Goal: Find contact information: Find contact information

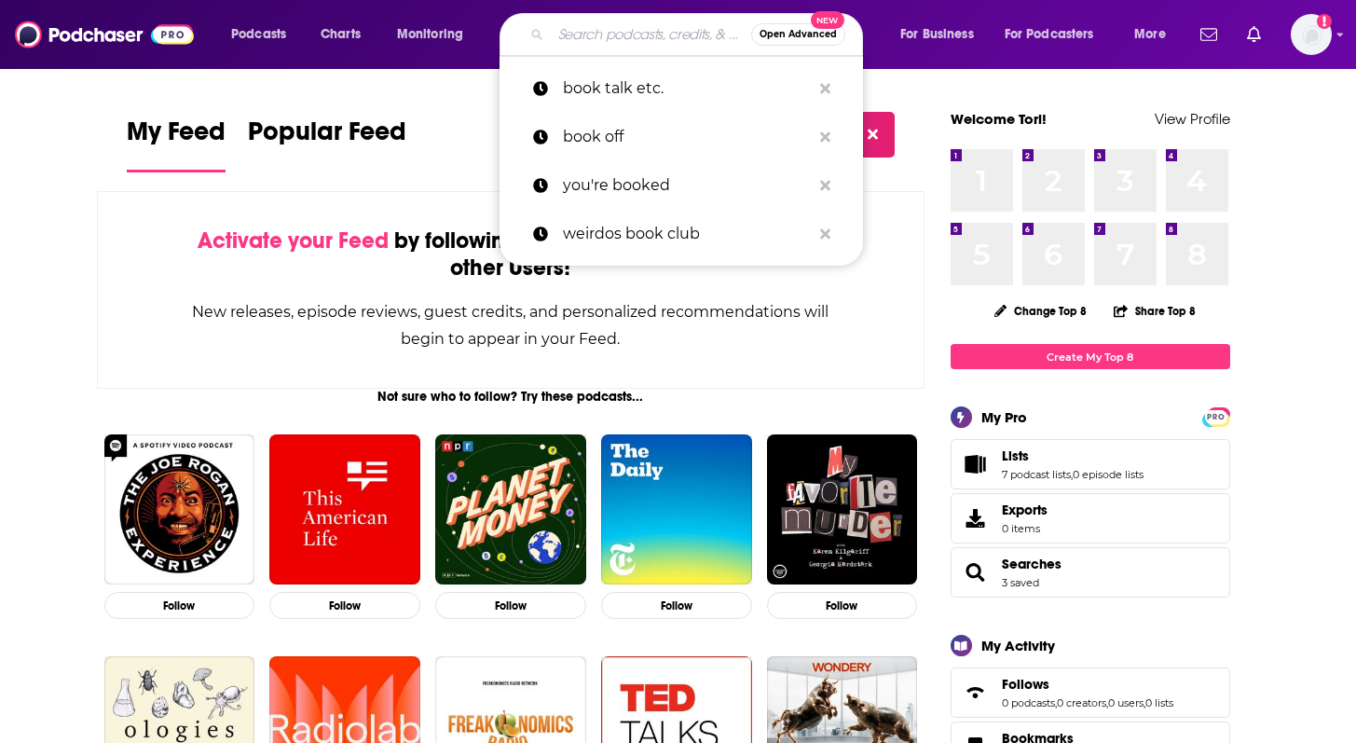
click at [647, 36] on input "Search podcasts, credits, & more..." at bounding box center [651, 35] width 200 height 30
paste input "The EntreLeadership Podcast"
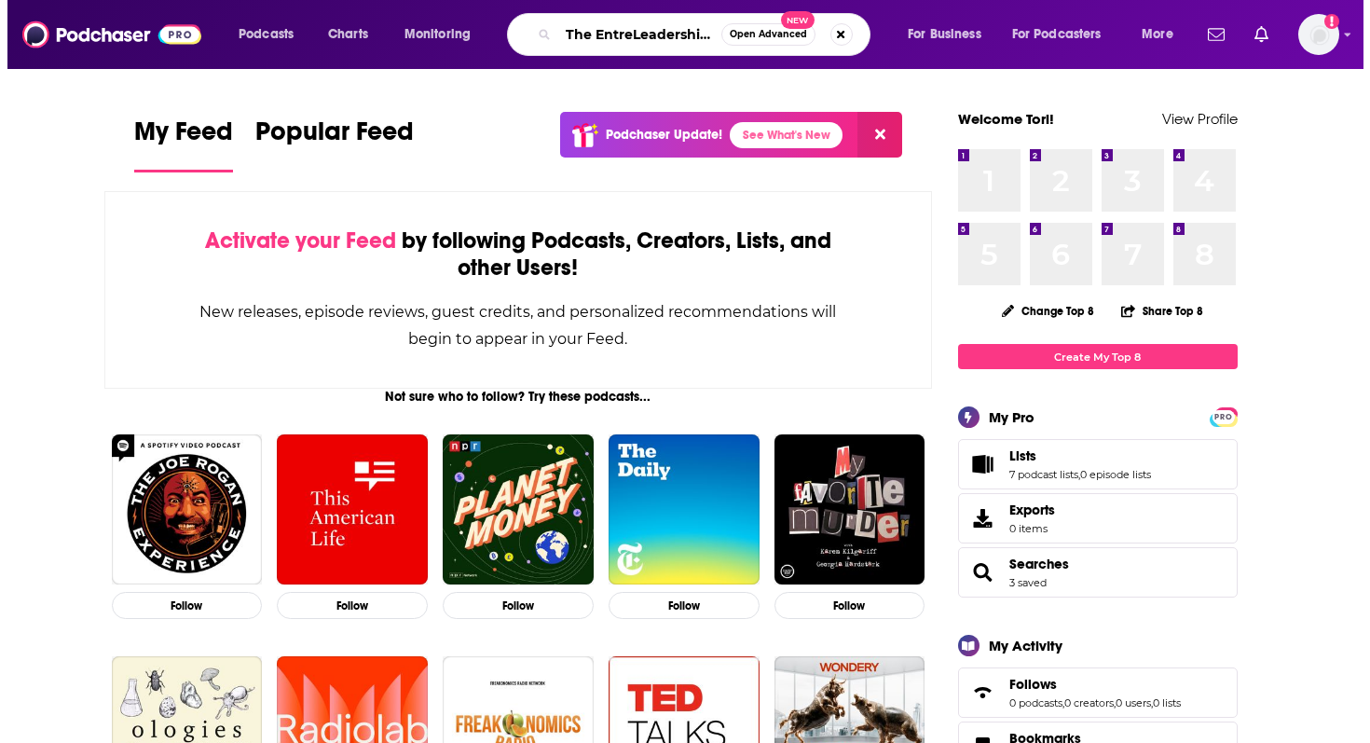
scroll to position [0, 54]
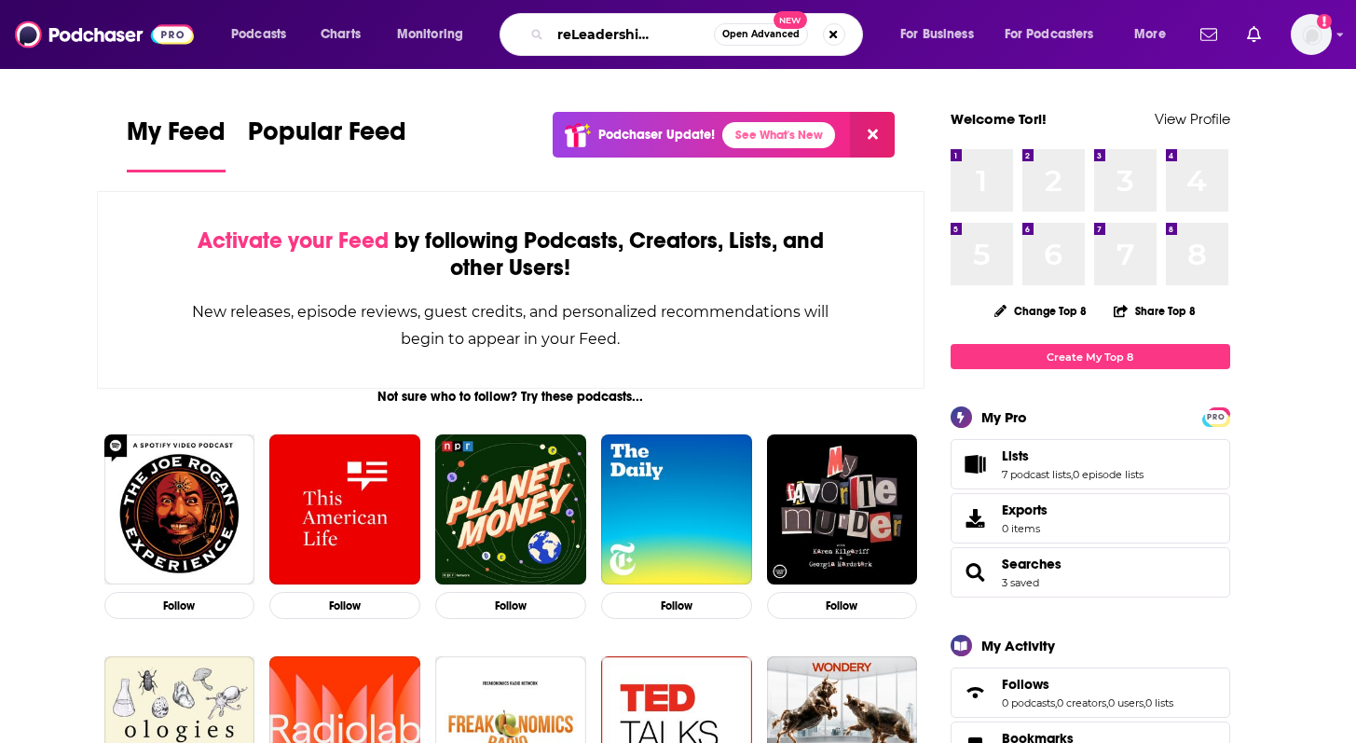
type input "The EntreLeadership Podcast"
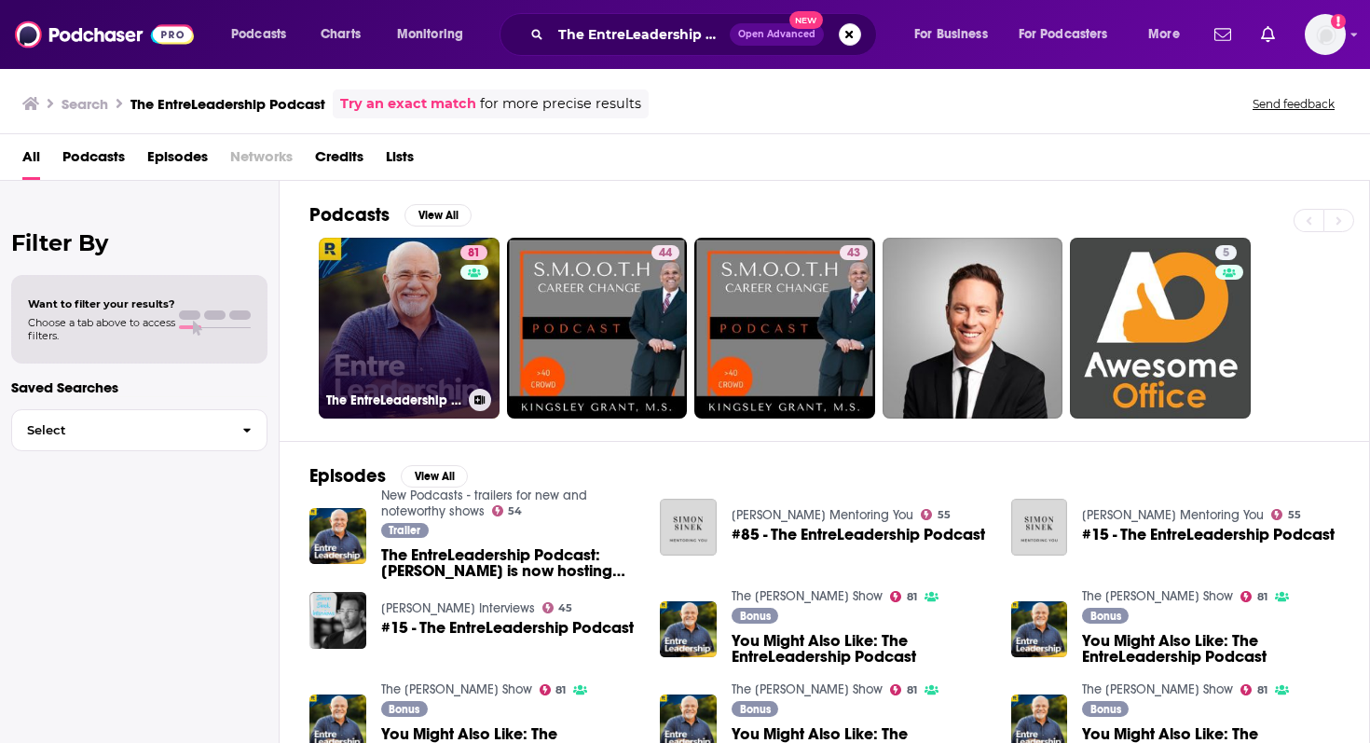
click at [426, 353] on link "81 The EntreLeadership Podcast" at bounding box center [409, 328] width 181 height 181
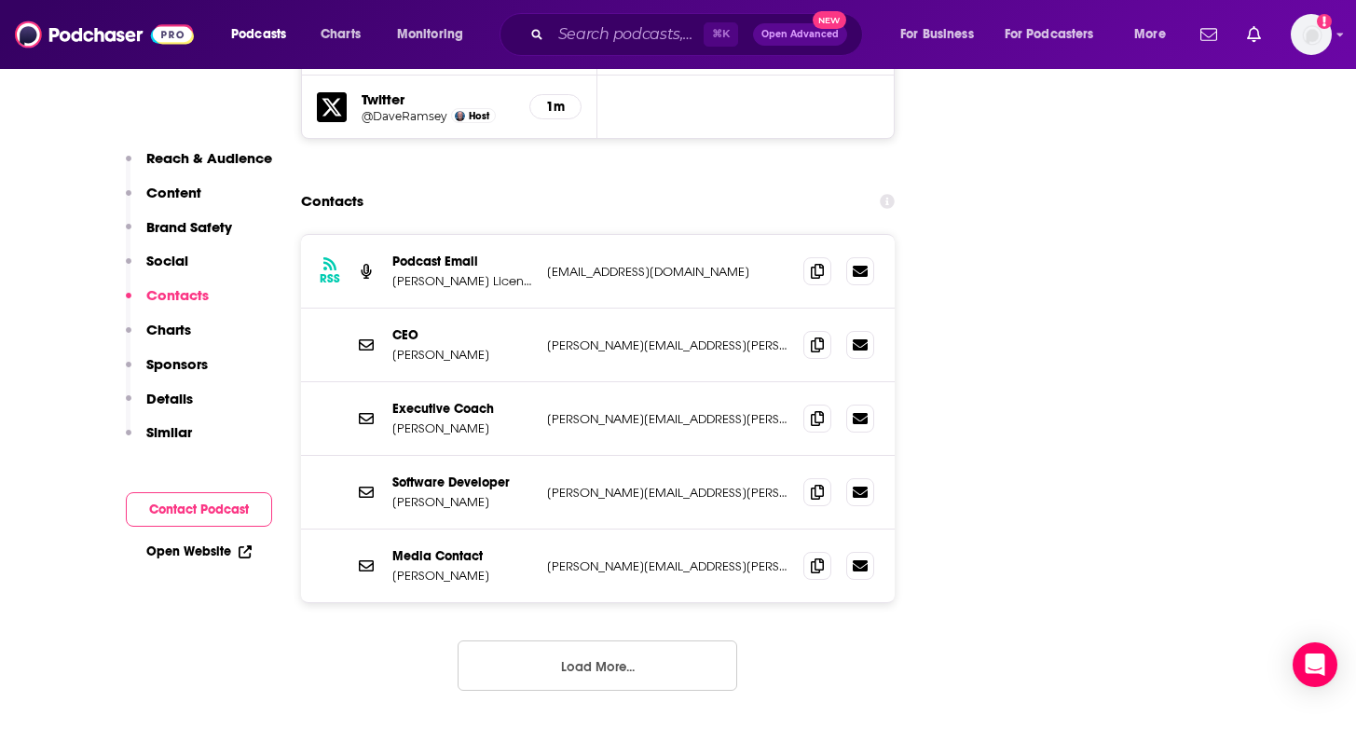
scroll to position [2443, 0]
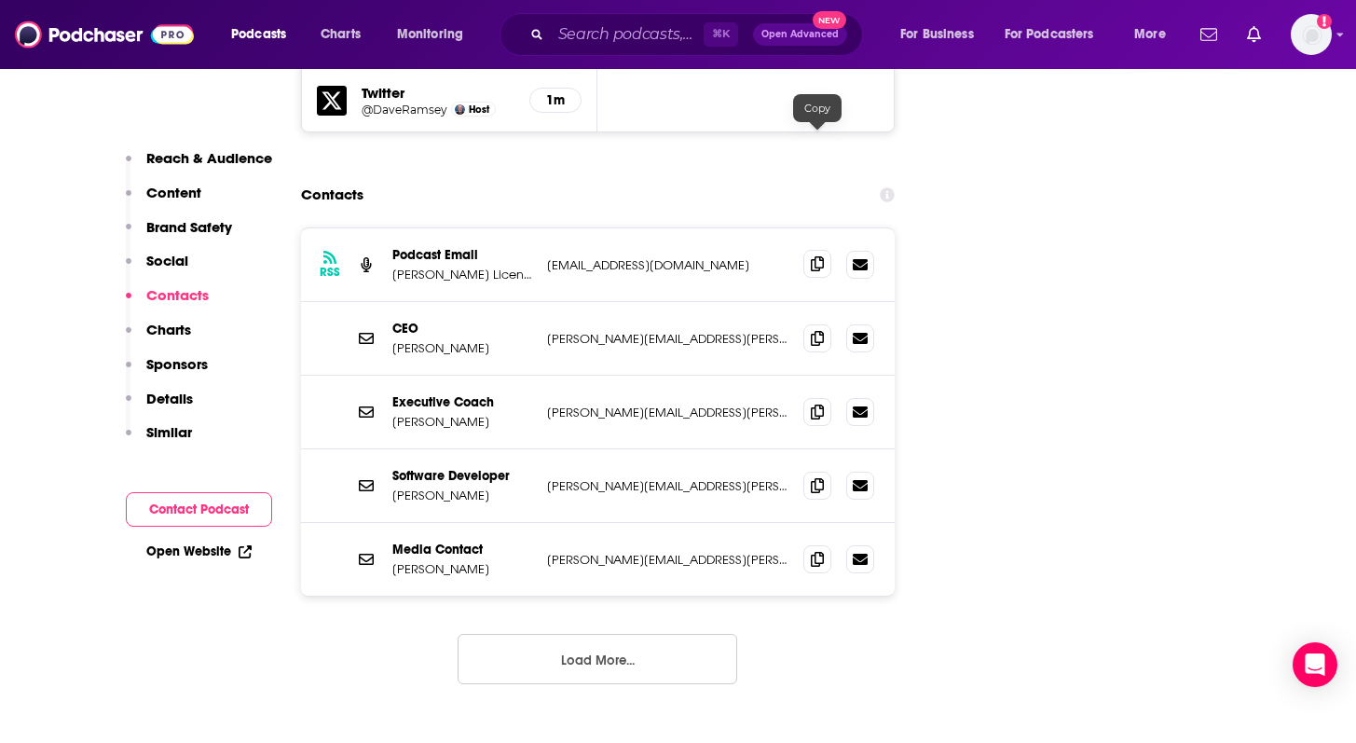
click at [818, 256] on icon at bounding box center [817, 263] width 13 height 15
click at [820, 330] on icon at bounding box center [817, 337] width 13 height 15
click at [817, 551] on icon at bounding box center [817, 558] width 13 height 15
